Goal: Task Accomplishment & Management: Manage account settings

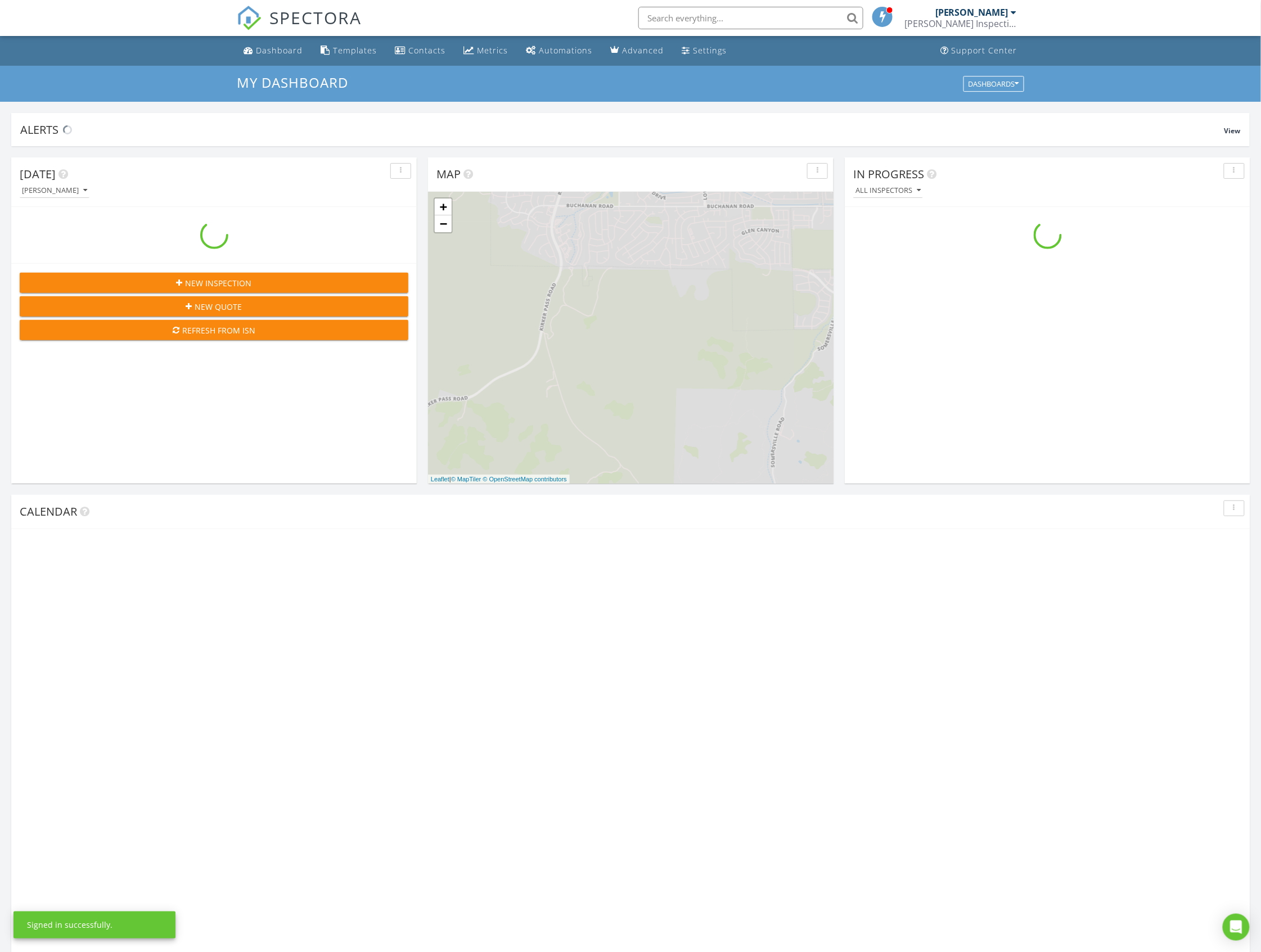
scroll to position [1046, 1284]
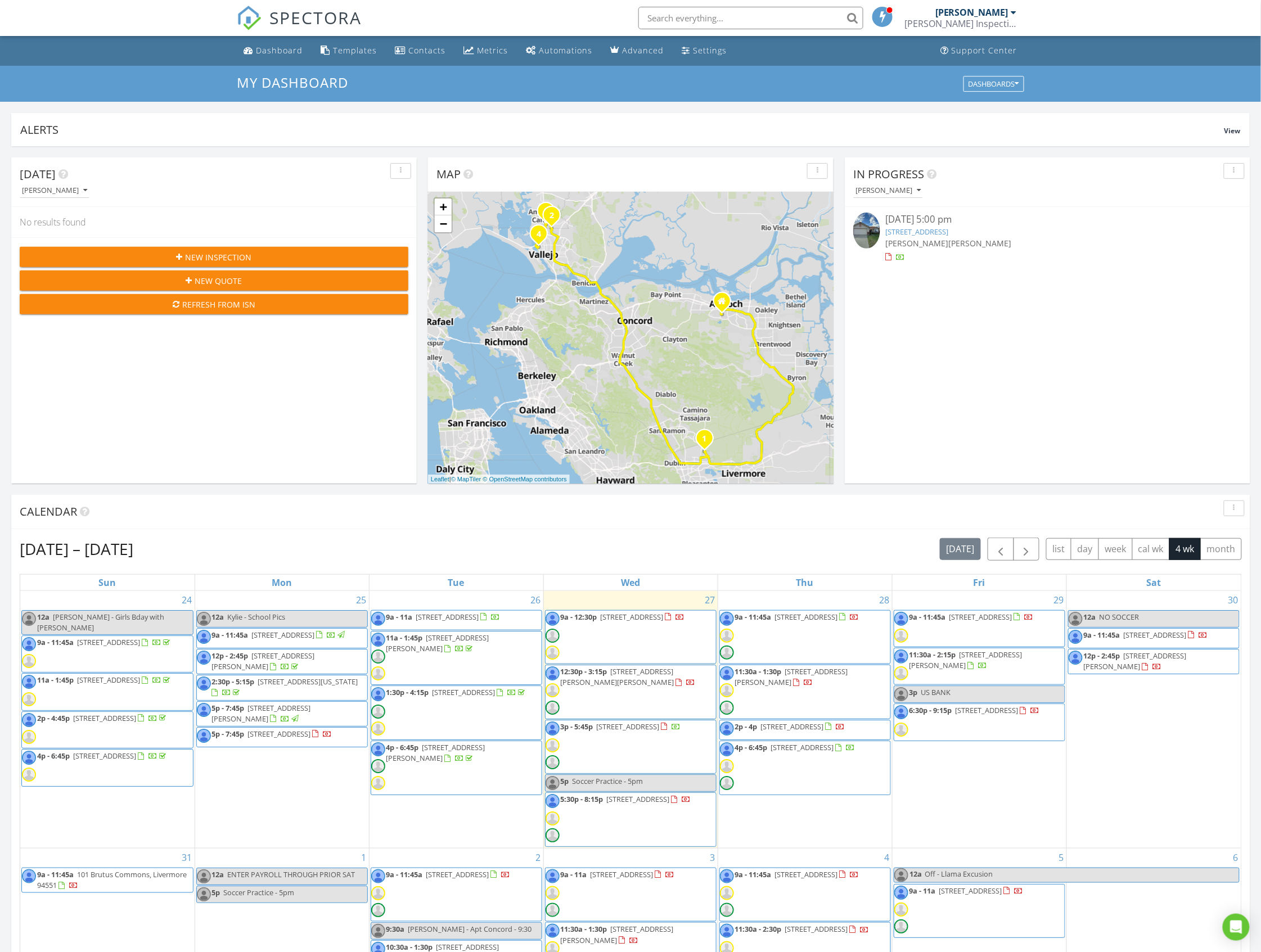
click at [949, 231] on link "739 Edenderry Dr, Vacaville, CA 95688" at bounding box center [917, 231] width 63 height 10
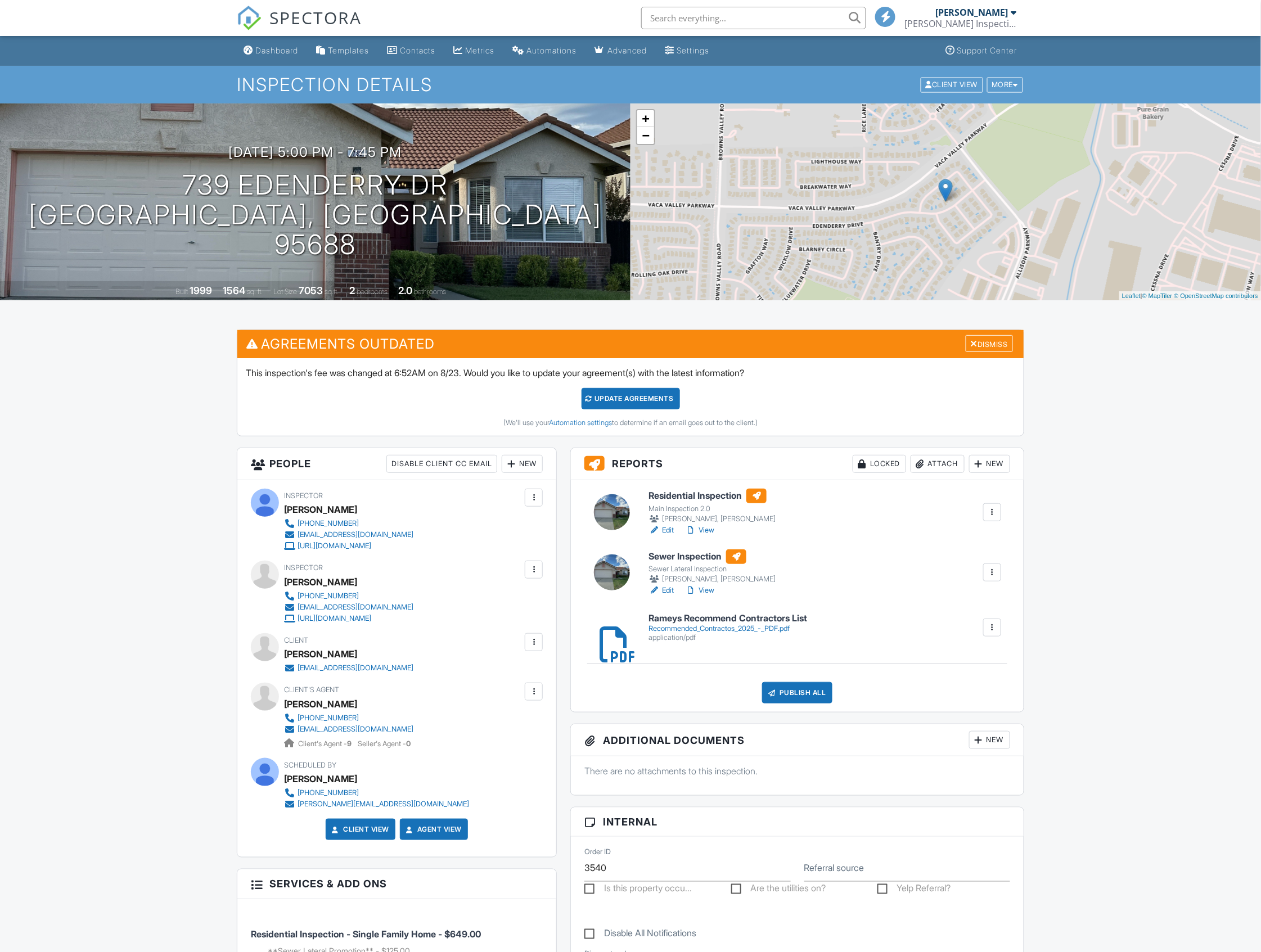
click at [670, 528] on link "Edit" at bounding box center [661, 530] width 25 height 12
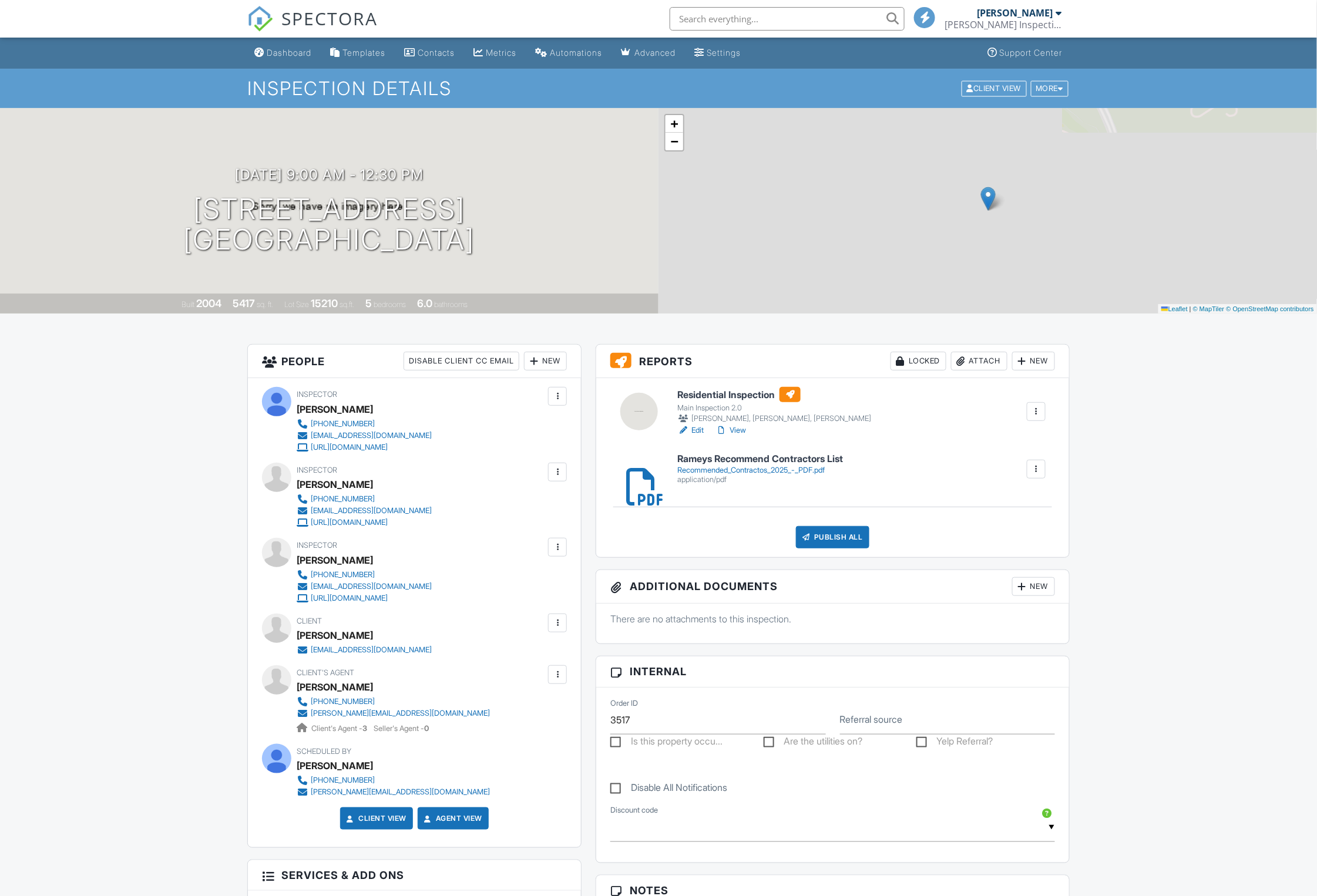
click at [701, 428] on link "Edit" at bounding box center [691, 430] width 26 height 12
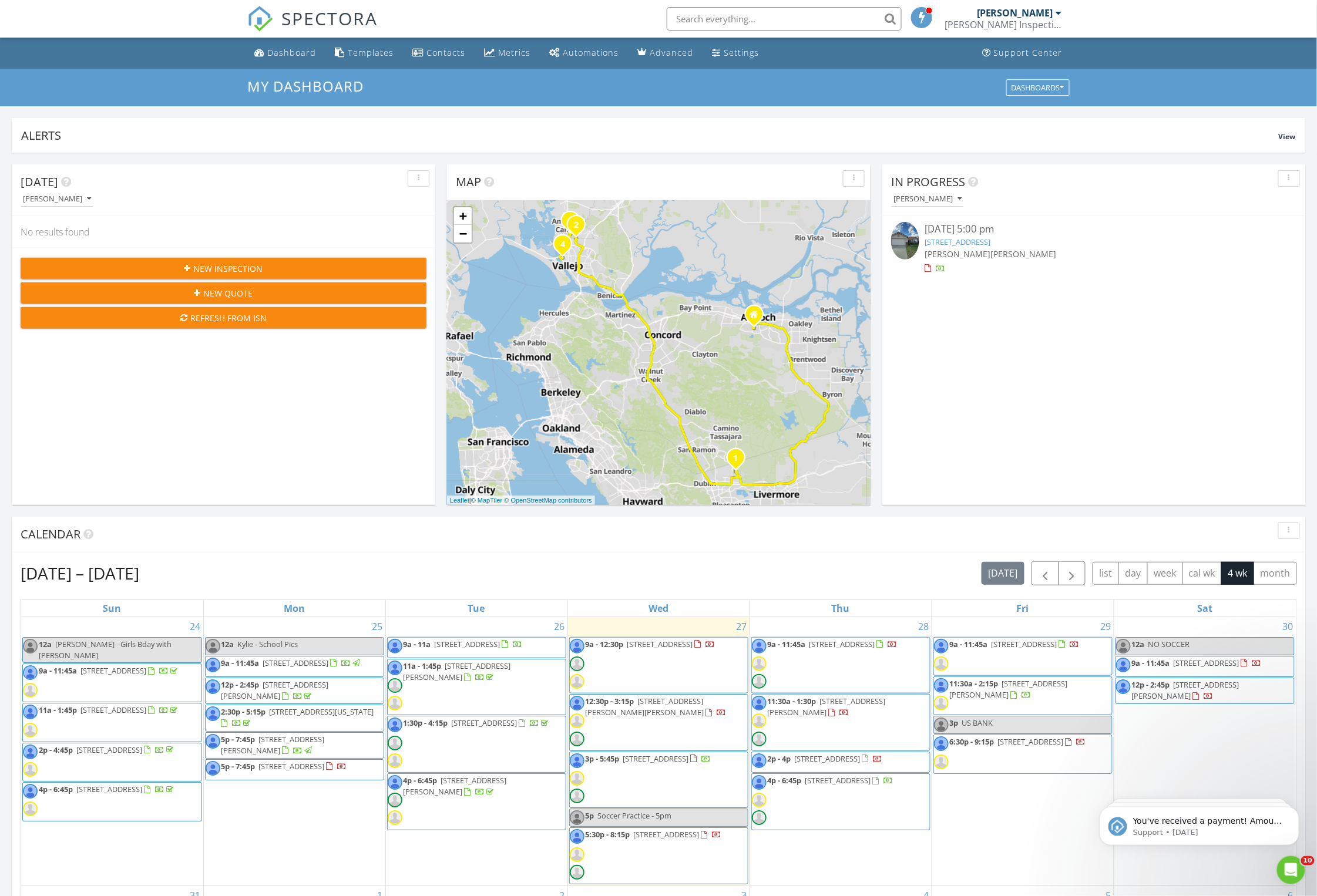
click at [987, 244] on link "[STREET_ADDRESS]" at bounding box center [957, 242] width 66 height 10
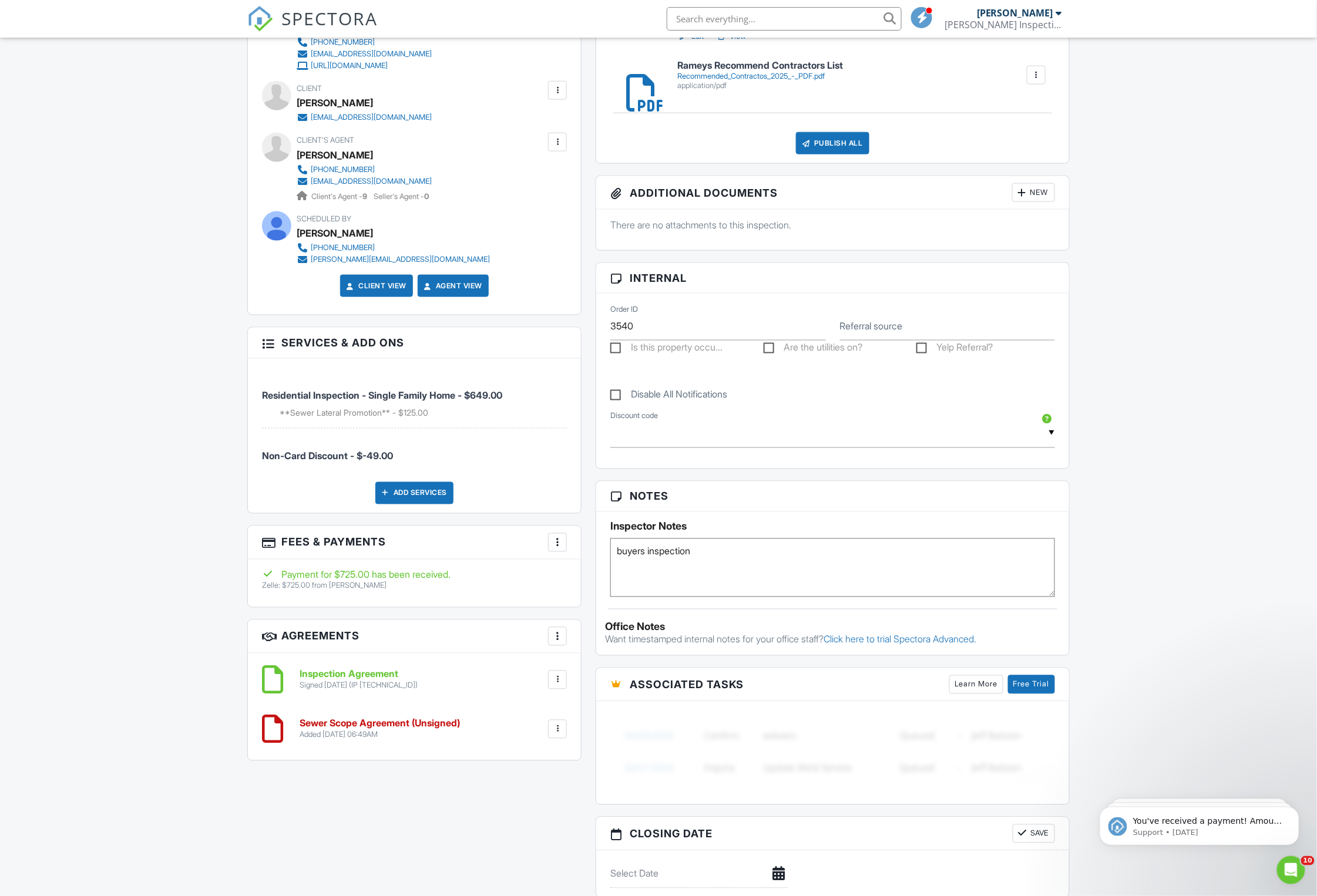
scroll to position [783, 0]
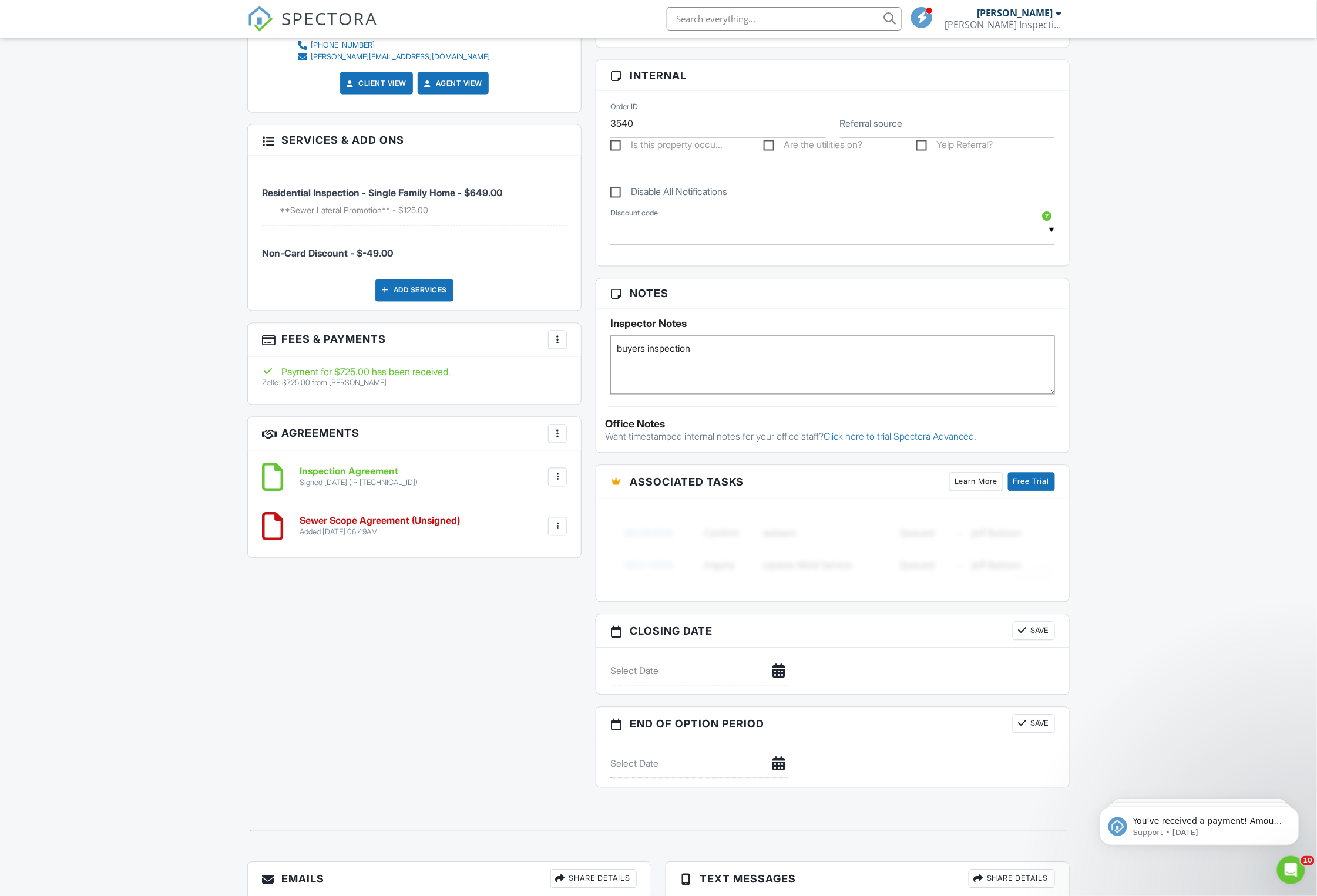
click at [558, 533] on div at bounding box center [557, 526] width 12 height 12
drag, startPoint x: 532, startPoint y: 629, endPoint x: 741, endPoint y: 72, distance: 594.9
click at [532, 628] on li "Delete" at bounding box center [526, 618] width 67 height 30
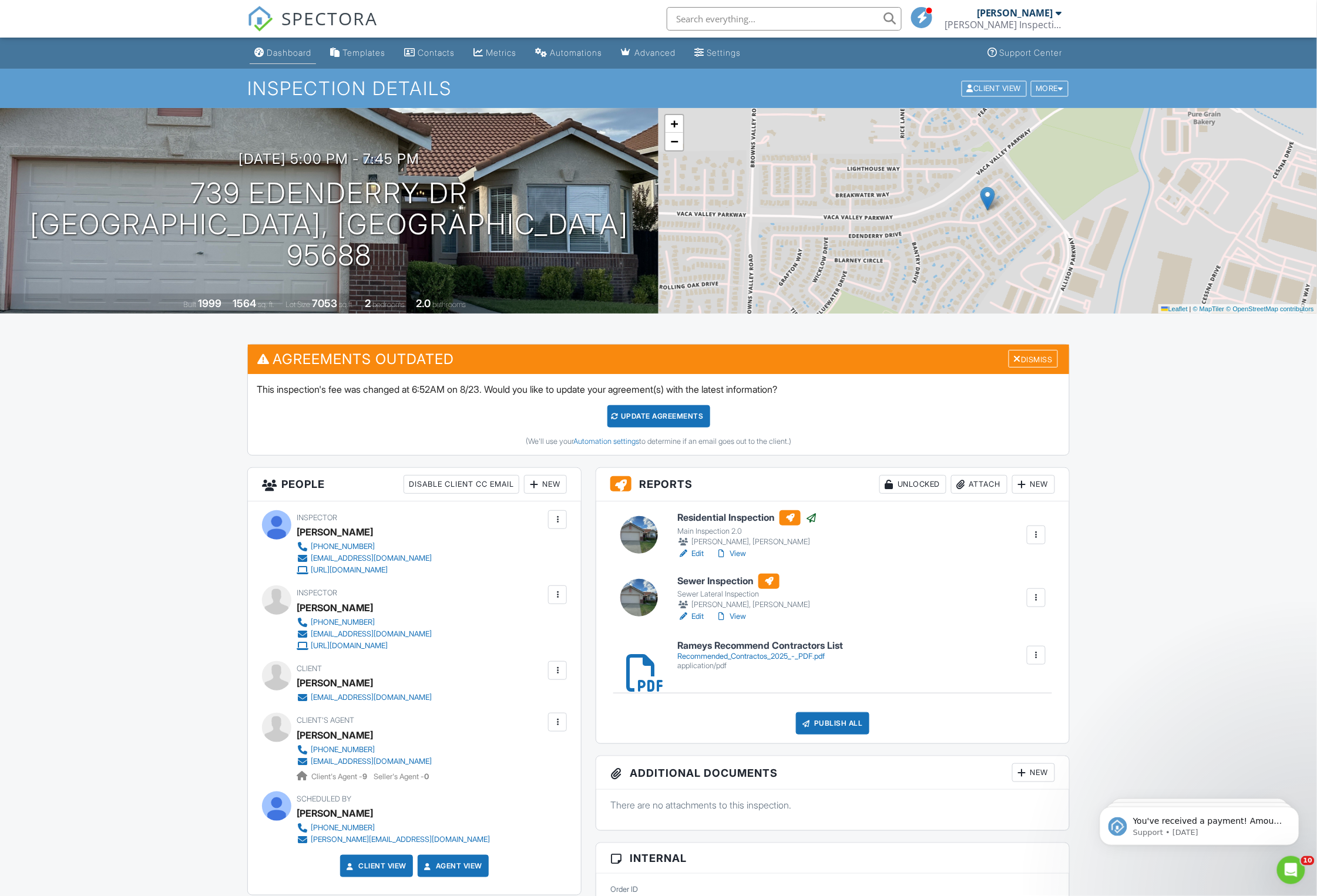
click at [284, 52] on div "Dashboard" at bounding box center [289, 52] width 45 height 10
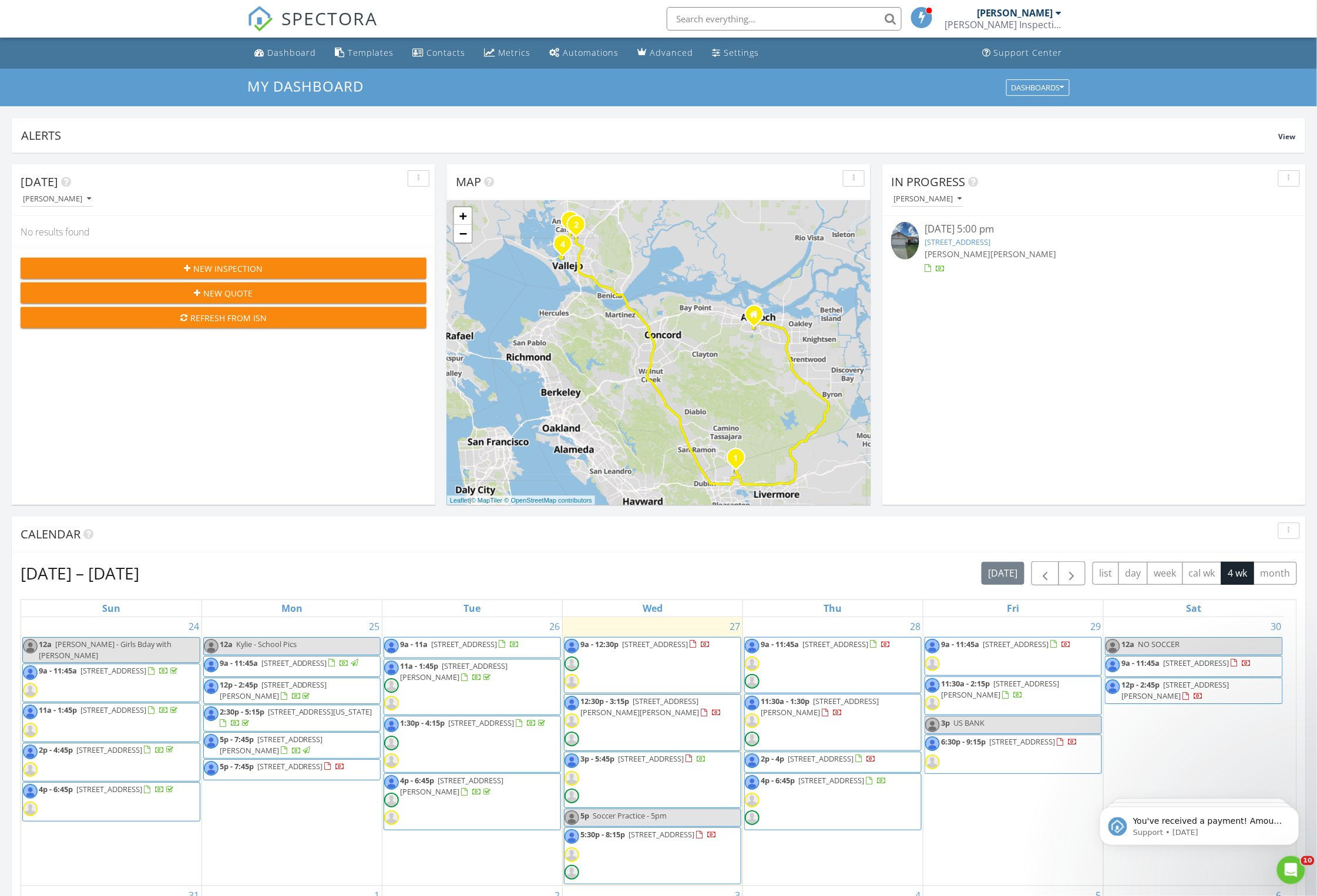
click at [689, 703] on span "[STREET_ADDRESS][PERSON_NAME][PERSON_NAME]" at bounding box center [639, 706] width 119 height 21
click at [683, 764] on span "[STREET_ADDRESS]" at bounding box center [651, 758] width 66 height 10
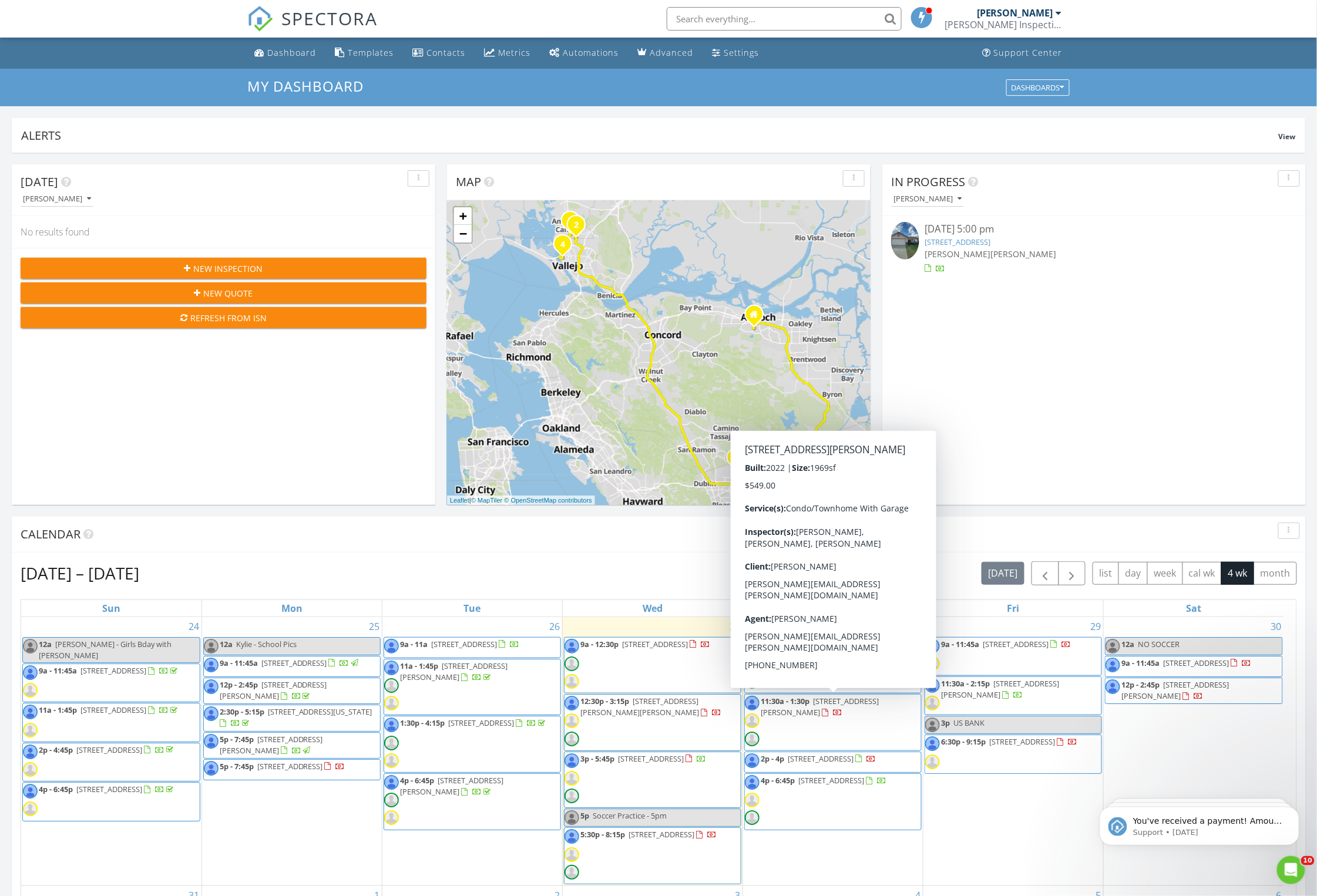
click at [694, 840] on span "38 D St, Vallejo 94590" at bounding box center [661, 834] width 66 height 10
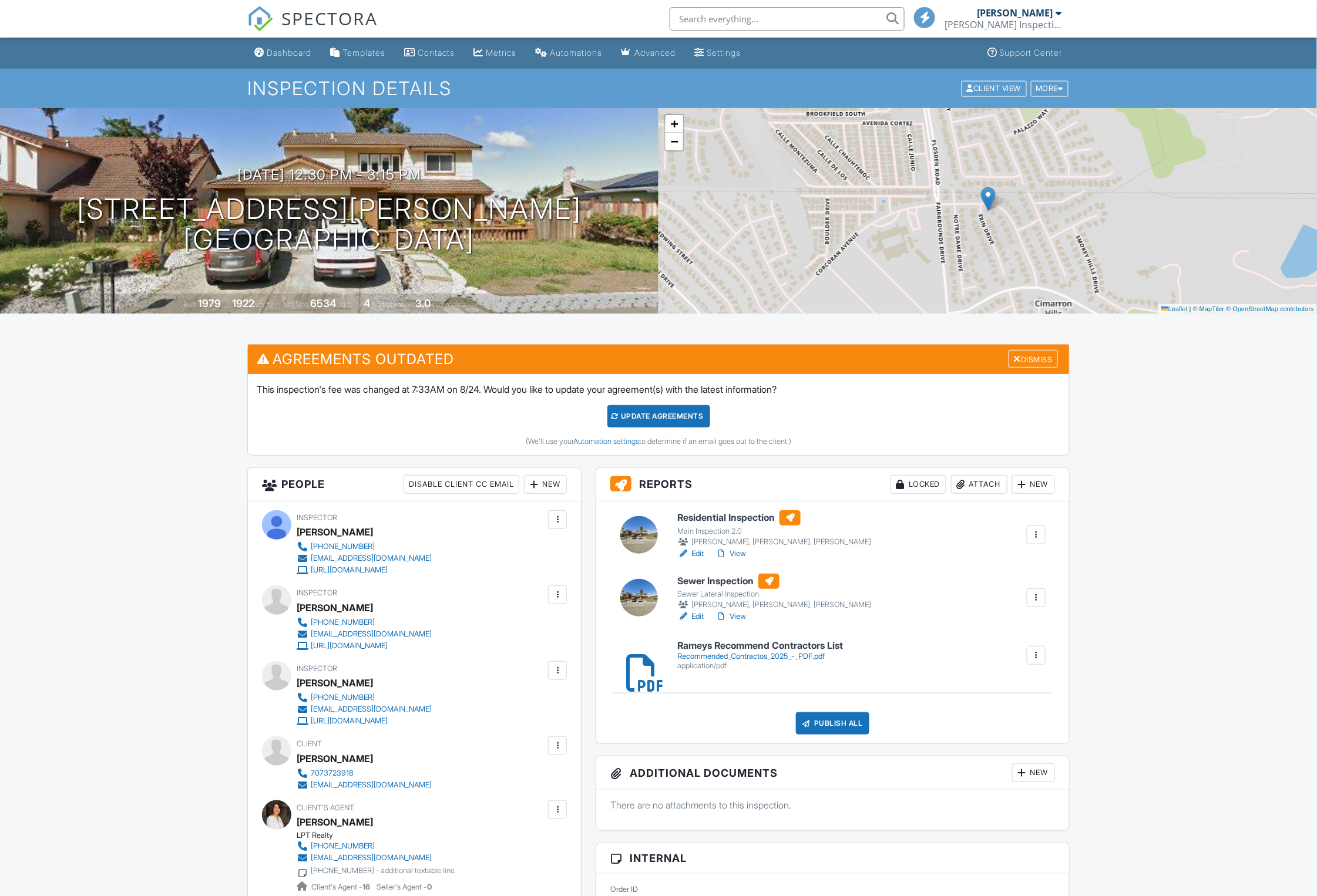
click at [700, 551] on link "Edit" at bounding box center [691, 554] width 26 height 12
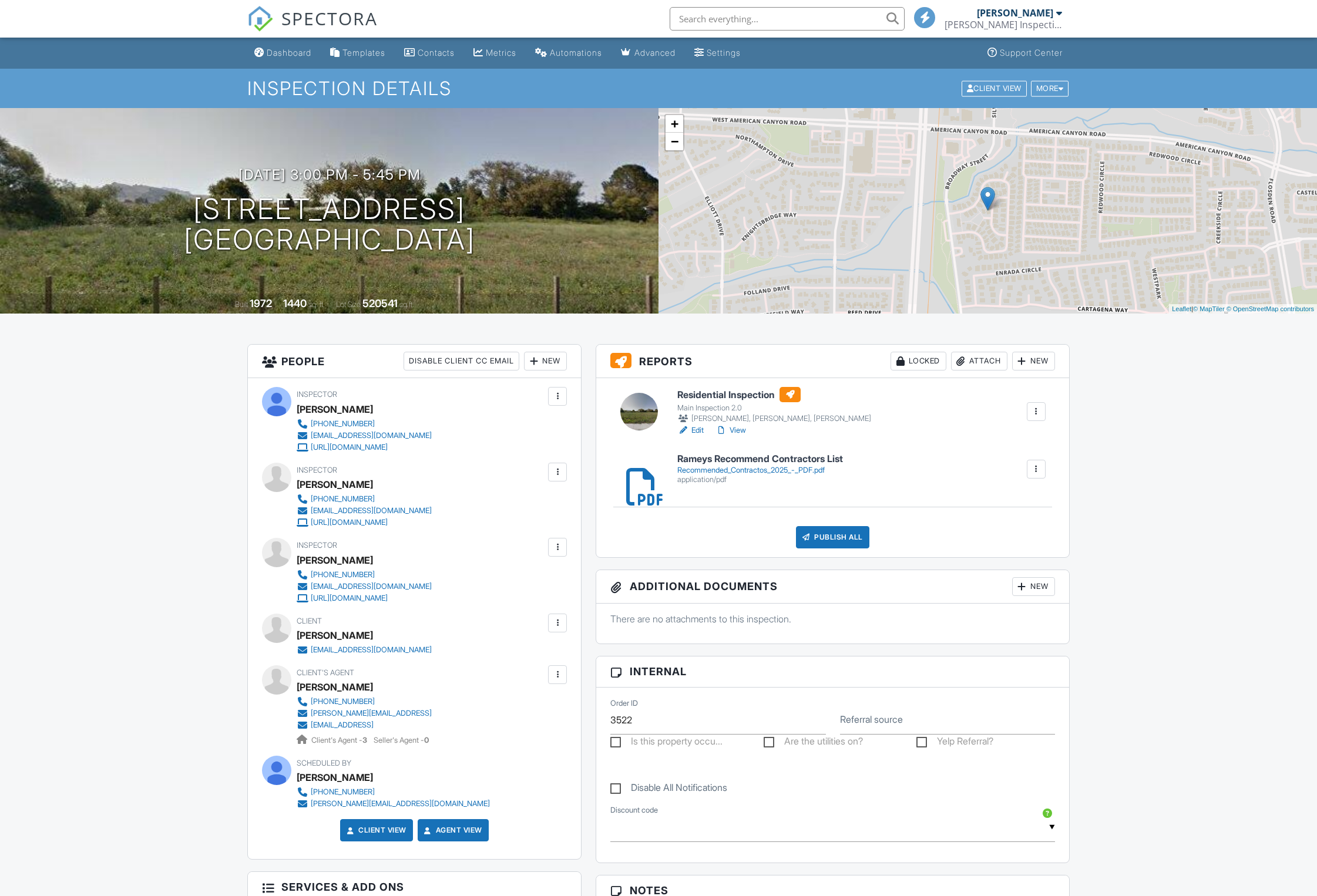
click at [696, 428] on link "Edit" at bounding box center [691, 430] width 26 height 12
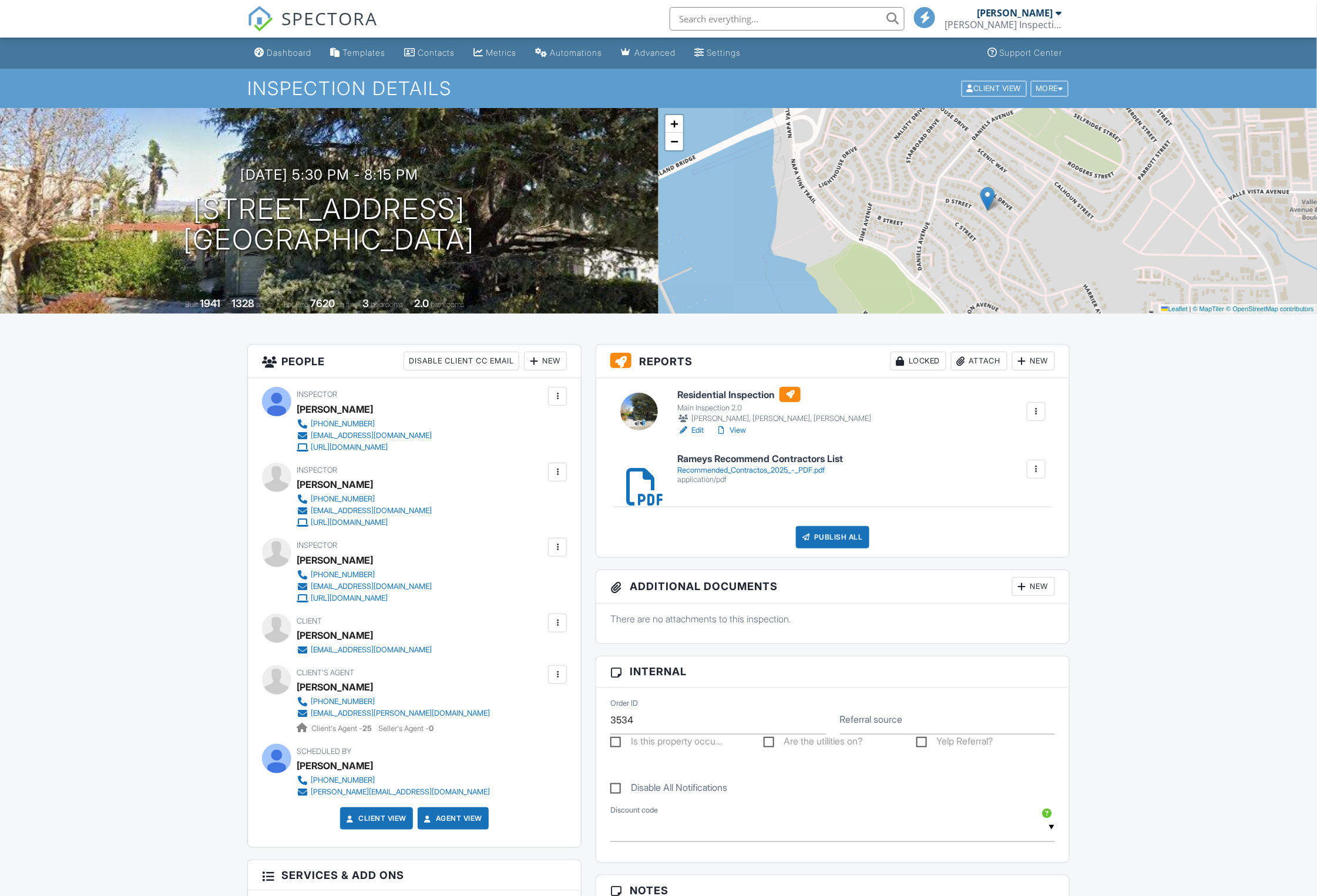
click at [698, 430] on link "Edit" at bounding box center [691, 430] width 26 height 12
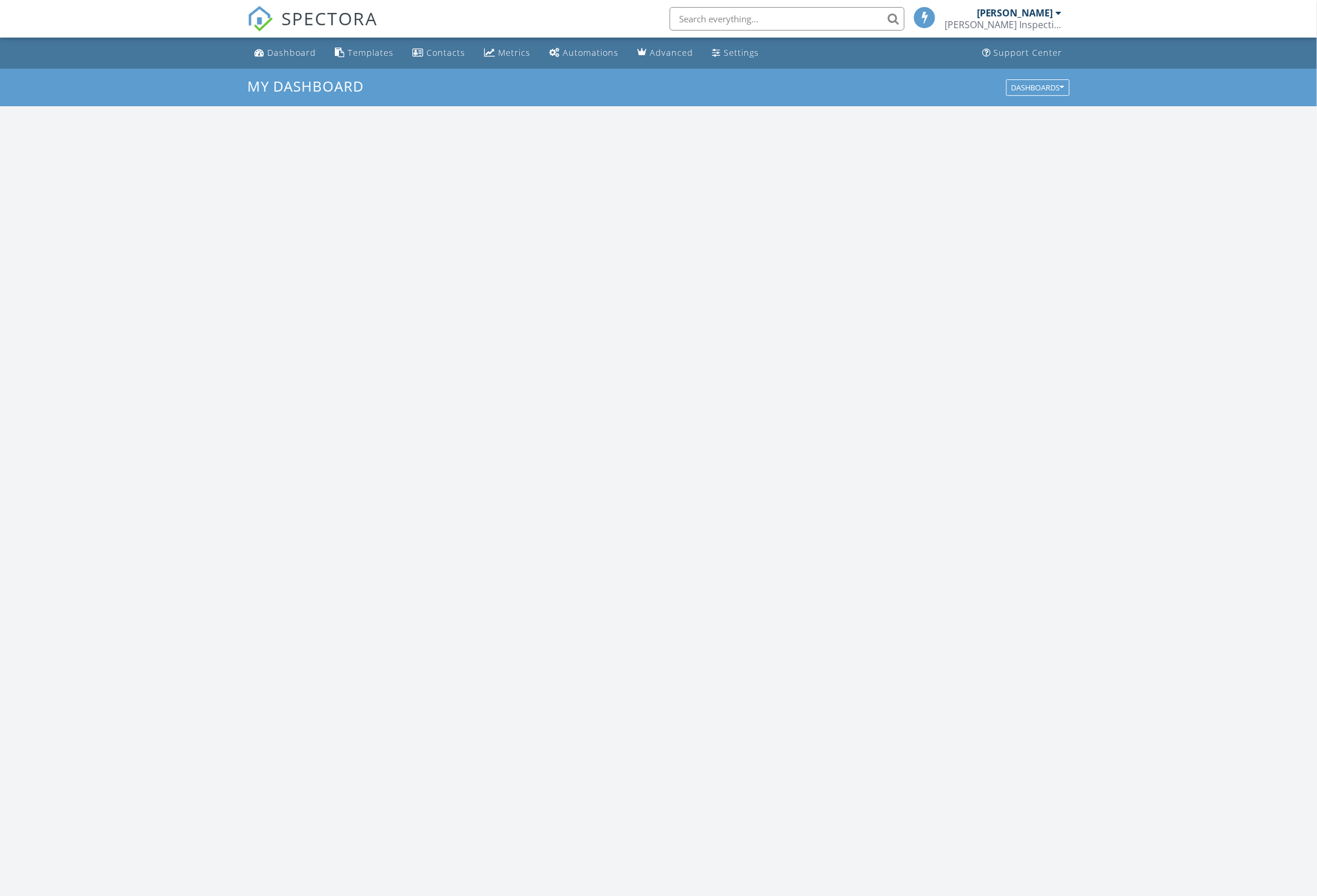
scroll to position [1093, 1341]
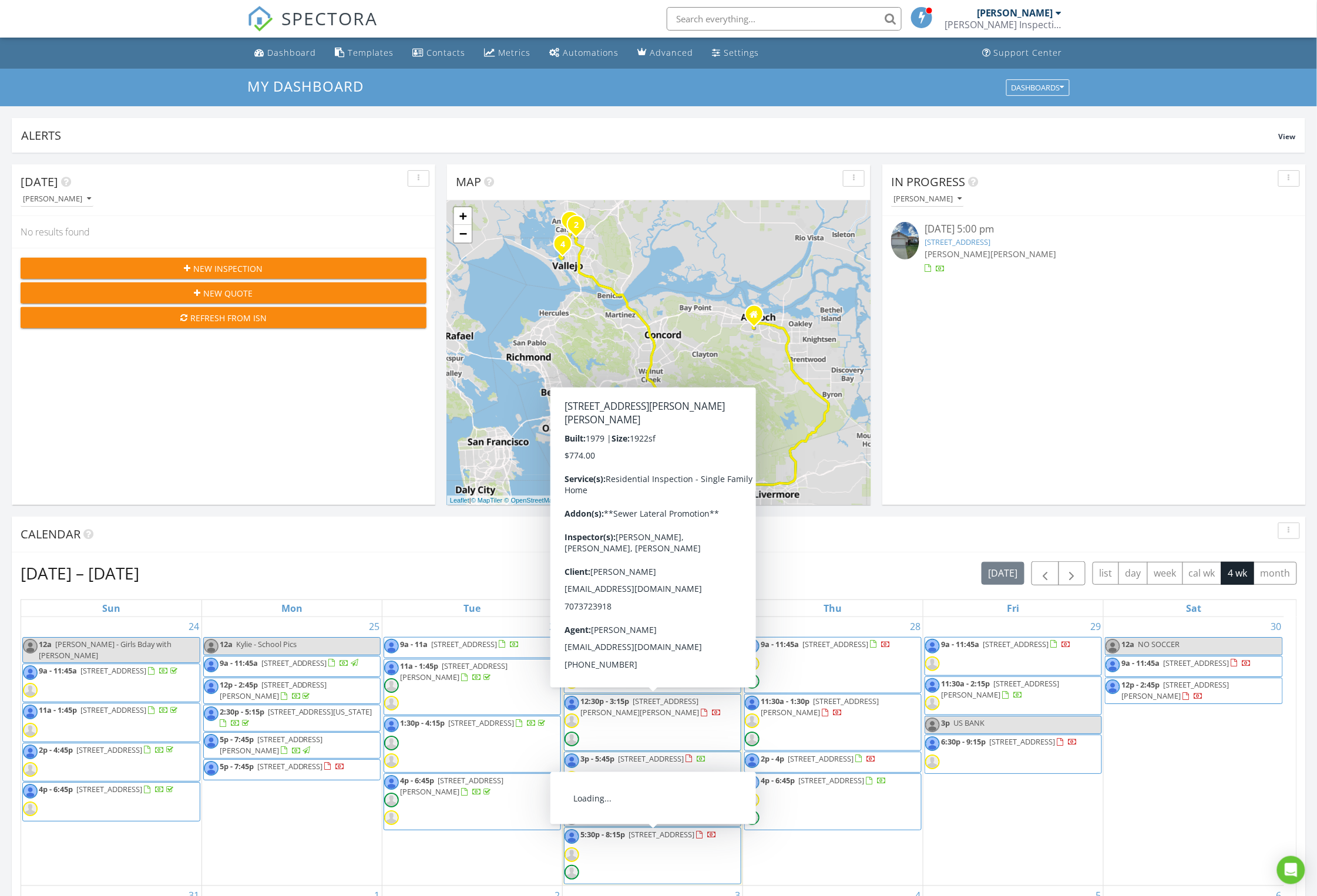
click at [658, 837] on span "38 D St, Vallejo 94590" at bounding box center [661, 834] width 66 height 10
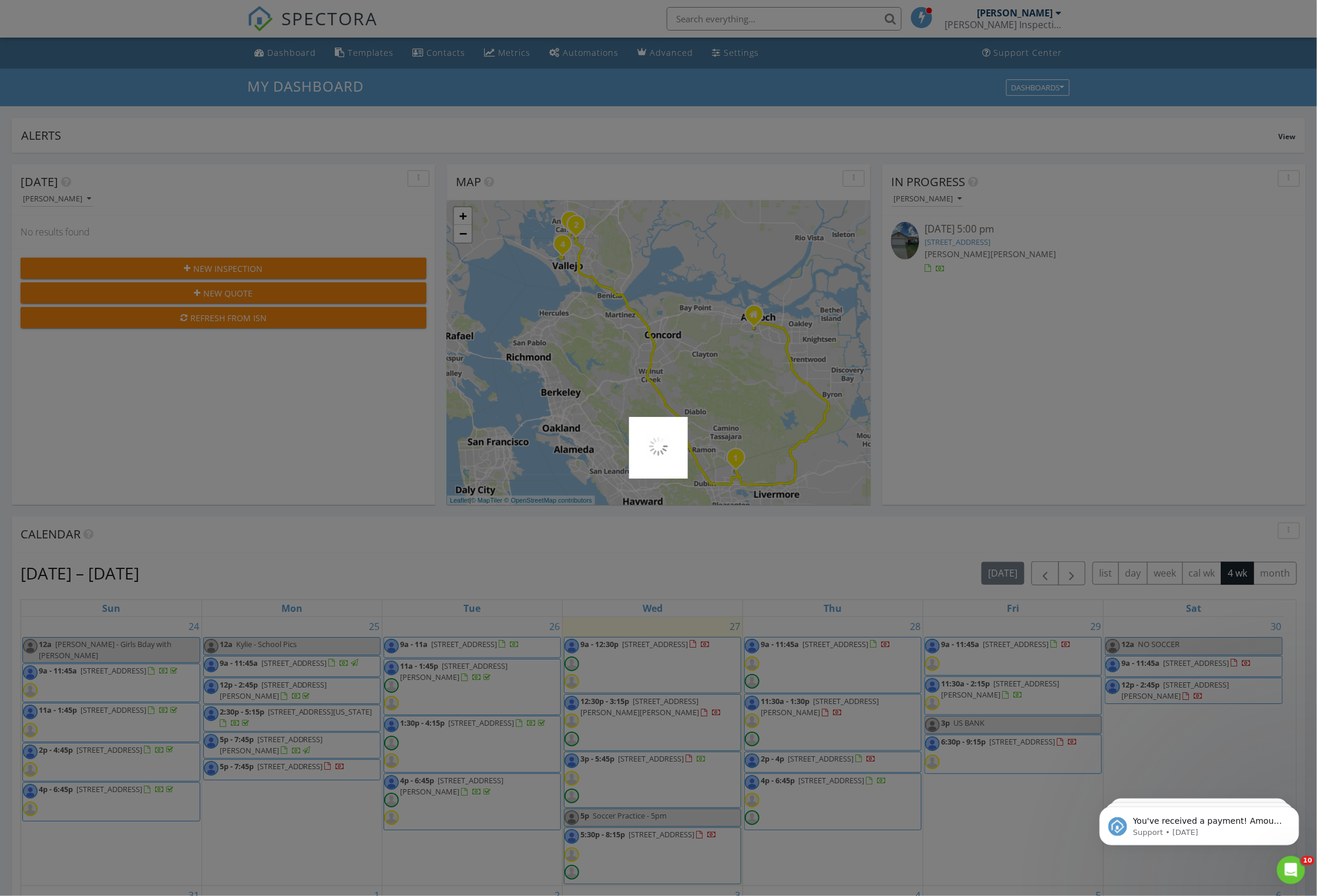
scroll to position [0, 0]
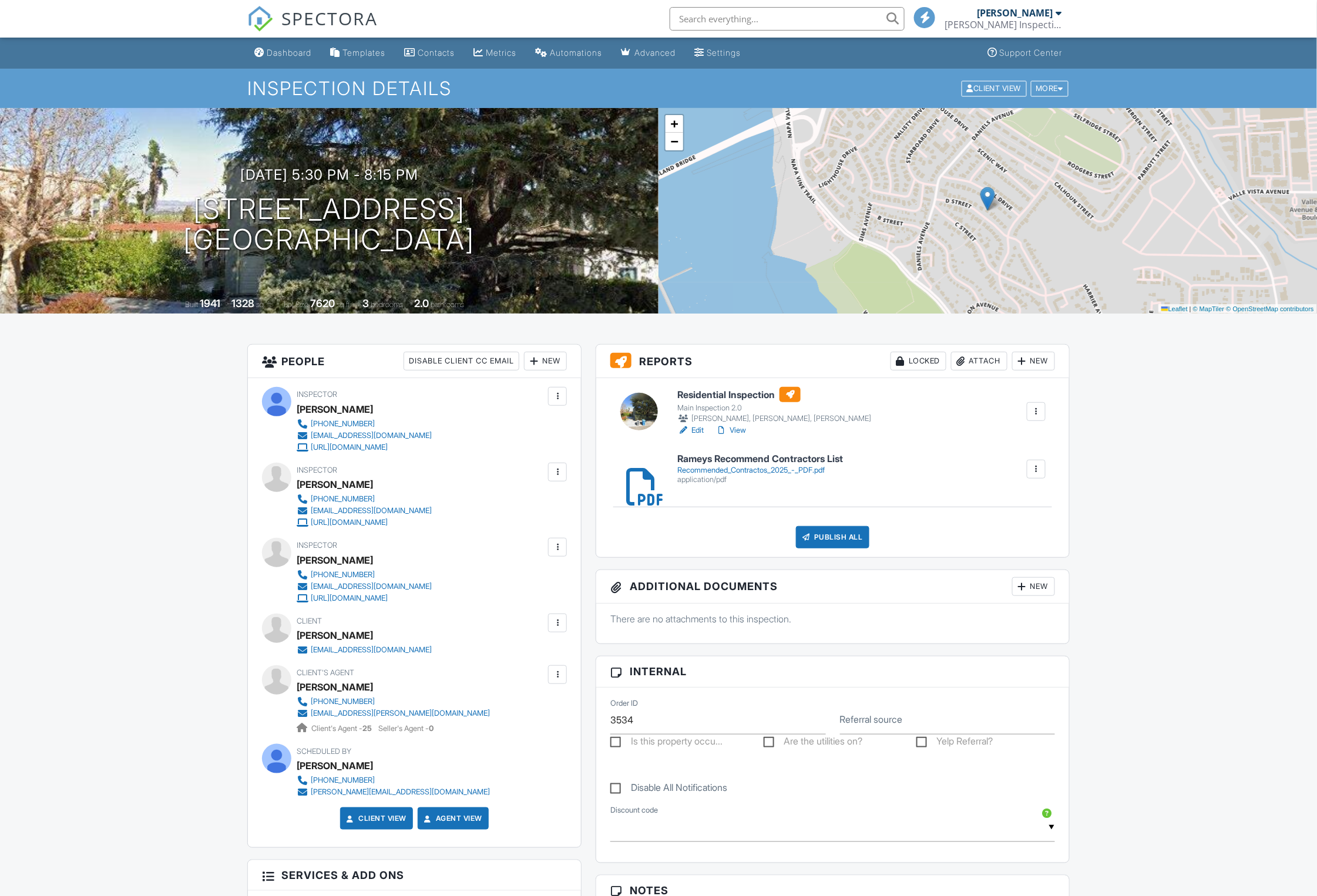
click at [552, 633] on div "Client Julia Stewart julia887@yahoo.com" at bounding box center [415, 634] width 305 height 42
click at [557, 627] on div at bounding box center [557, 623] width 12 height 12
click at [455, 692] on li "Resend Confirmation Email" at bounding box center [494, 689] width 131 height 30
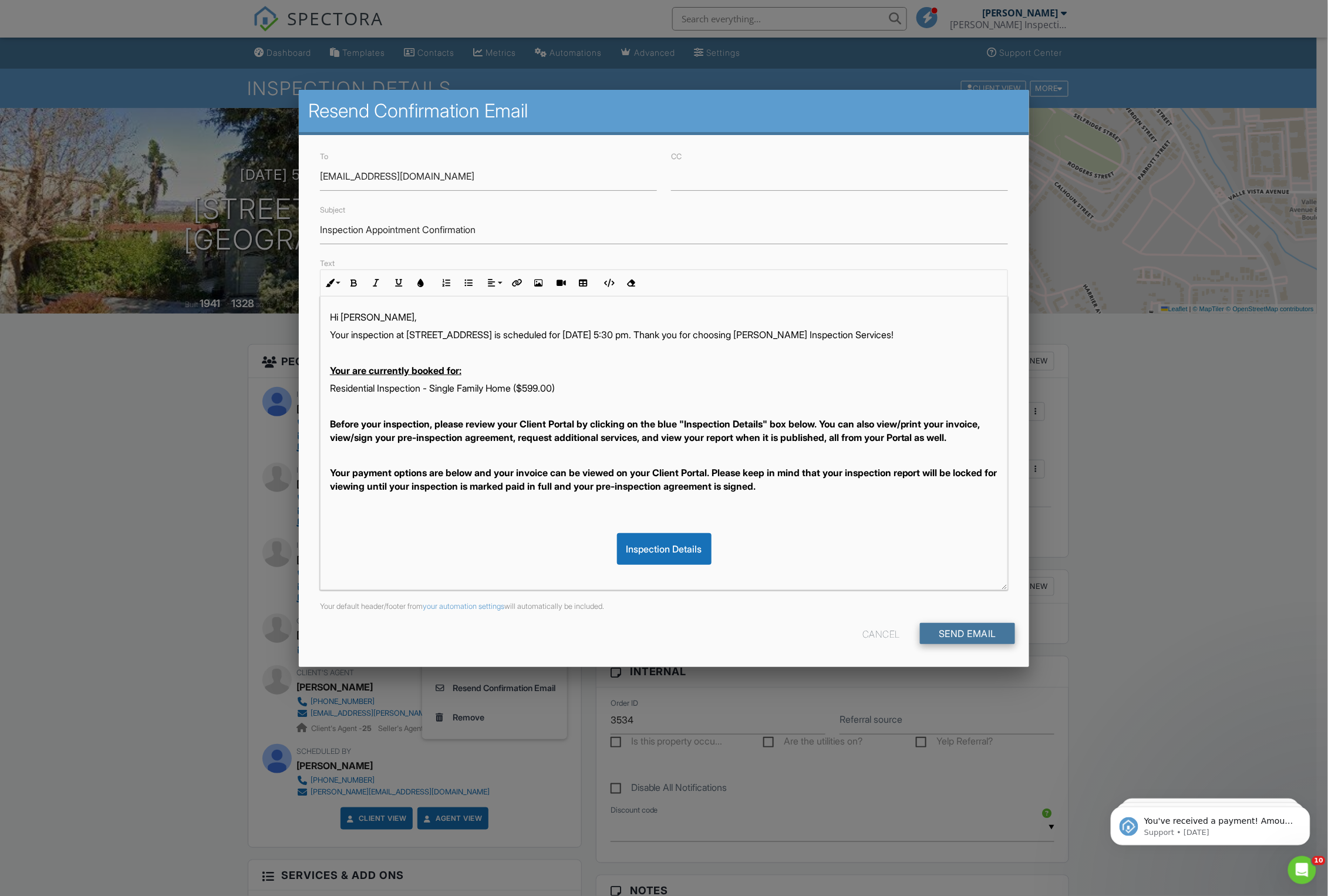
click at [976, 641] on input "Send Email" at bounding box center [967, 633] width 95 height 21
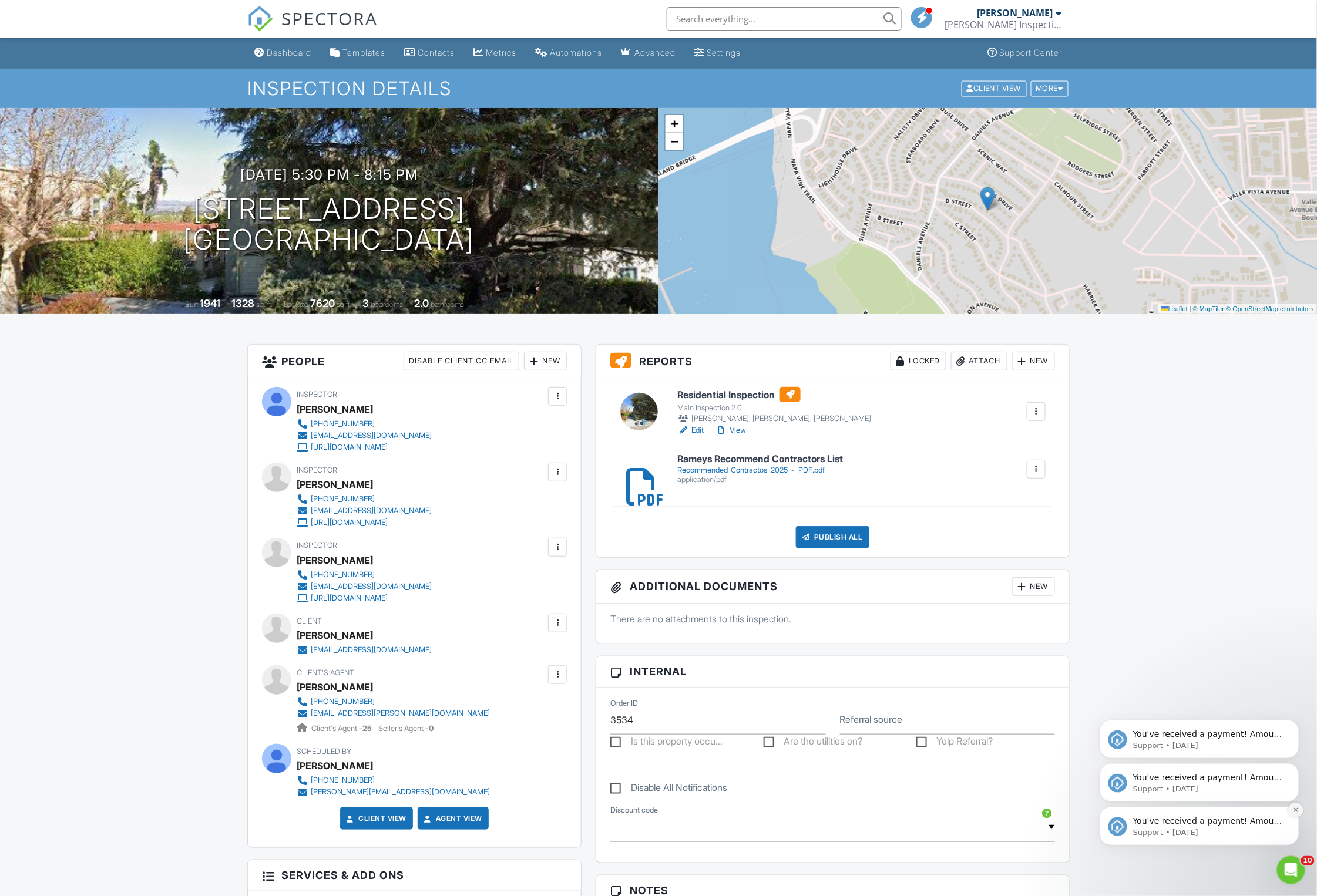
click at [1293, 810] on icon "Dismiss notification" at bounding box center [1295, 810] width 7 height 7
click at [1295, 812] on icon "Dismiss notification" at bounding box center [1295, 810] width 7 height 7
click at [1295, 812] on icon "Dismiss notification" at bounding box center [1296, 810] width 6 height 6
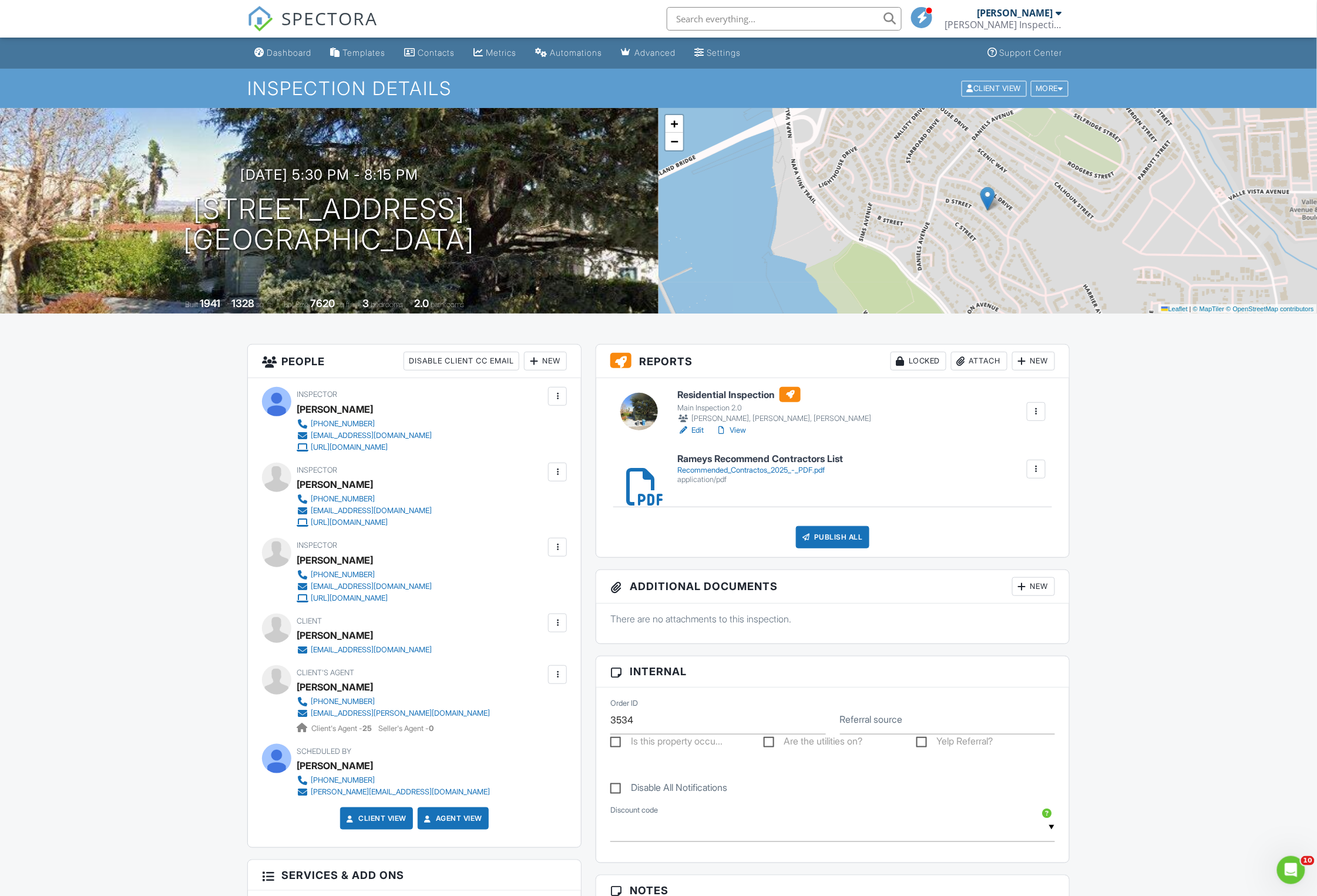
click at [555, 679] on div at bounding box center [557, 675] width 12 height 12
click at [478, 739] on li "Resend Confirmation Email" at bounding box center [494, 740] width 131 height 30
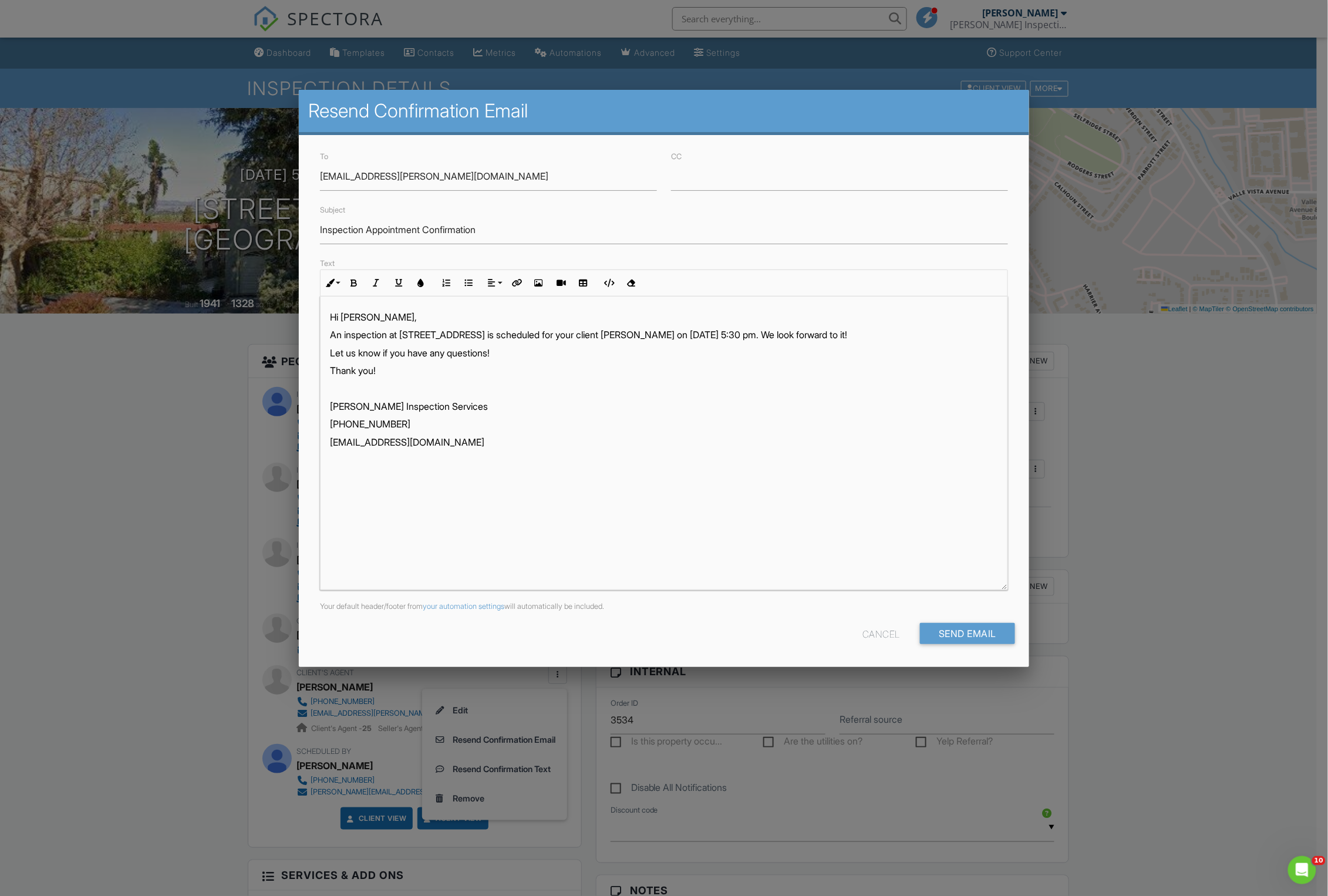
drag, startPoint x: 882, startPoint y: 637, endPoint x: 476, endPoint y: 703, distance: 411.3
click at [882, 638] on div "Cancel" at bounding box center [881, 633] width 37 height 21
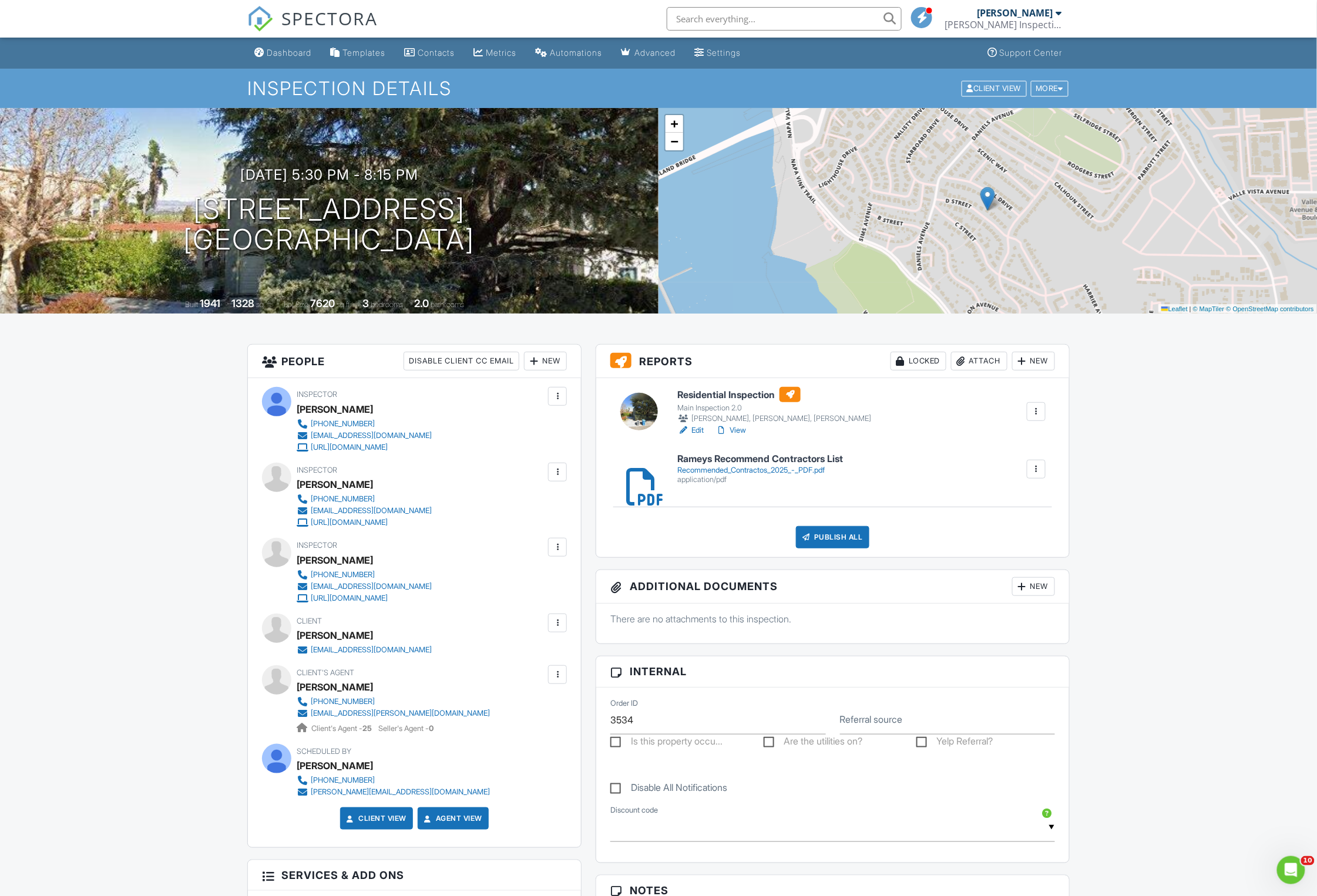
click at [350, 633] on div "[PERSON_NAME]" at bounding box center [335, 635] width 76 height 18
click at [555, 625] on div at bounding box center [557, 623] width 12 height 12
click at [536, 689] on li "Resend Confirmation Email" at bounding box center [494, 689] width 131 height 30
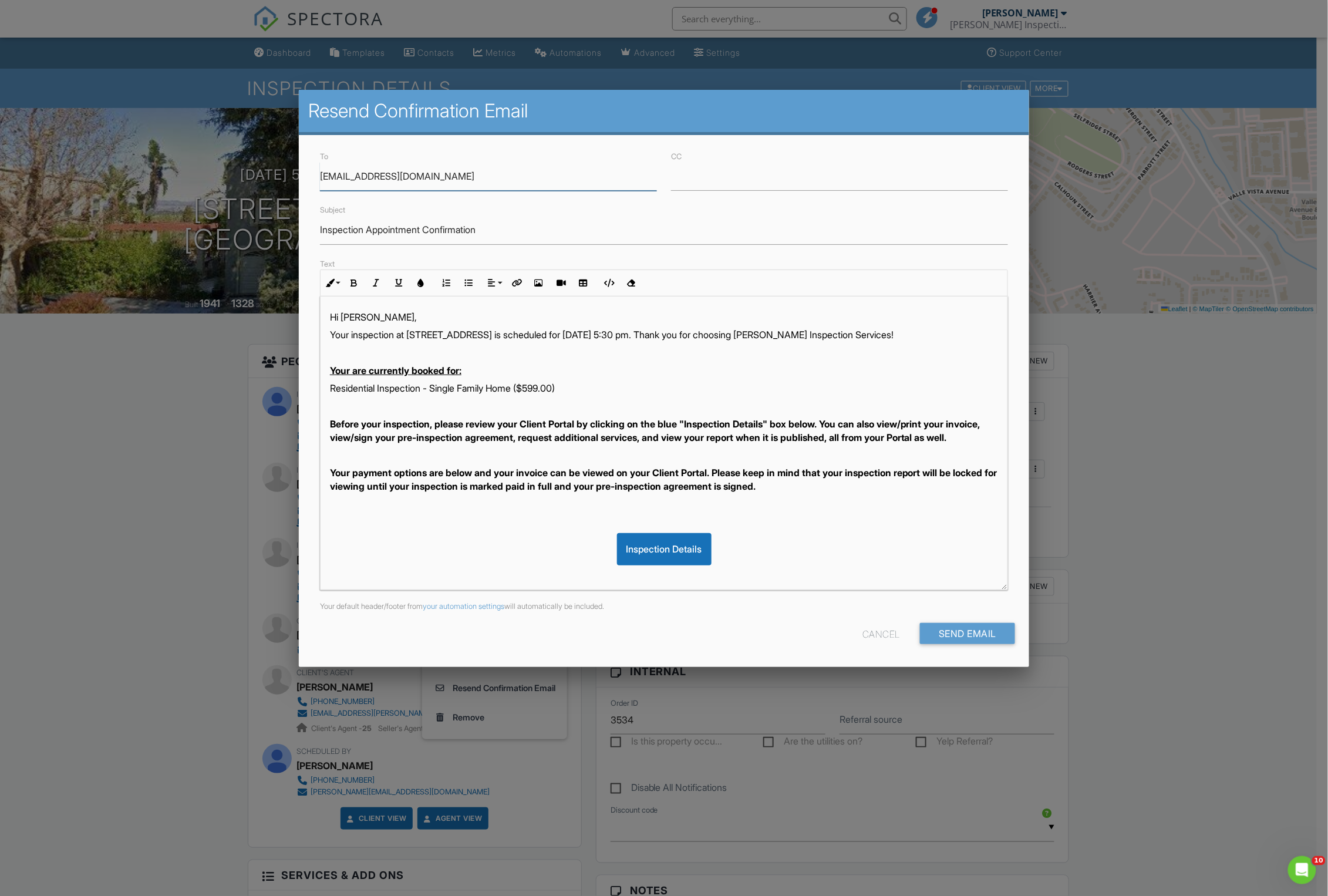
paste input "[EMAIL_ADDRESS][PERSON_NAME]"
type input "[EMAIL_ADDRESS][PERSON_NAME][DOMAIN_NAME]"
click at [981, 636] on input "Send Email" at bounding box center [967, 633] width 95 height 21
